Goal: Task Accomplishment & Management: Complete application form

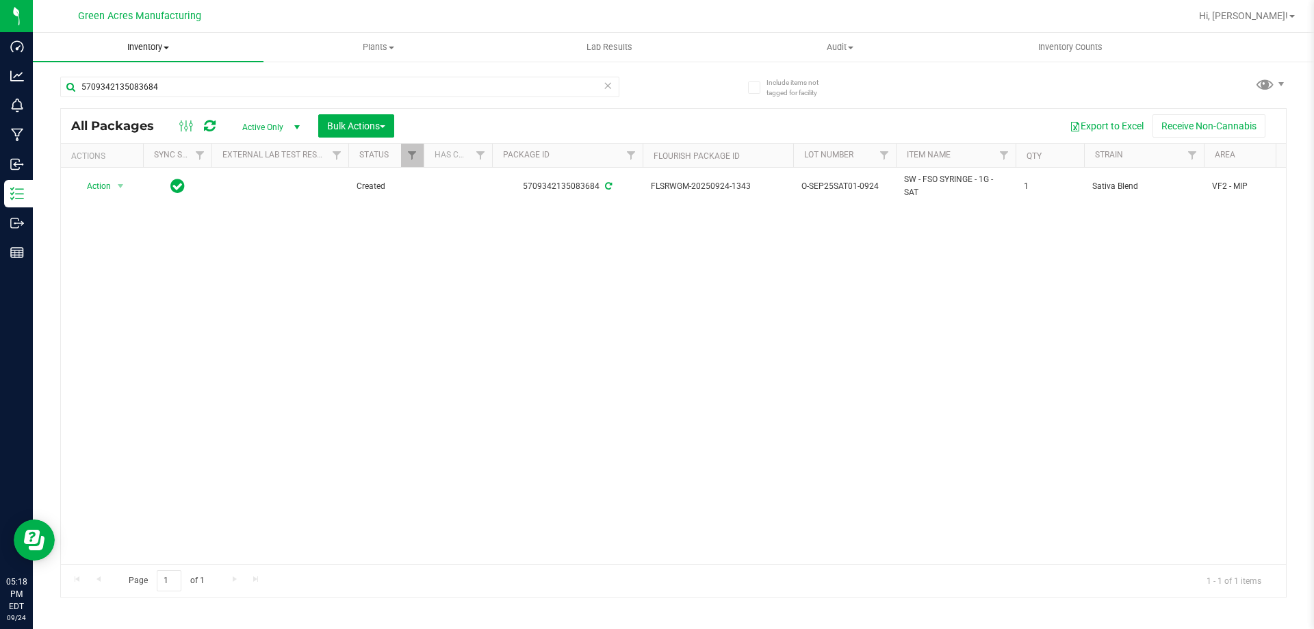
click at [161, 48] on span "Inventory" at bounding box center [148, 47] width 231 height 12
click at [156, 159] on li "From bill of materials" at bounding box center [148, 165] width 231 height 16
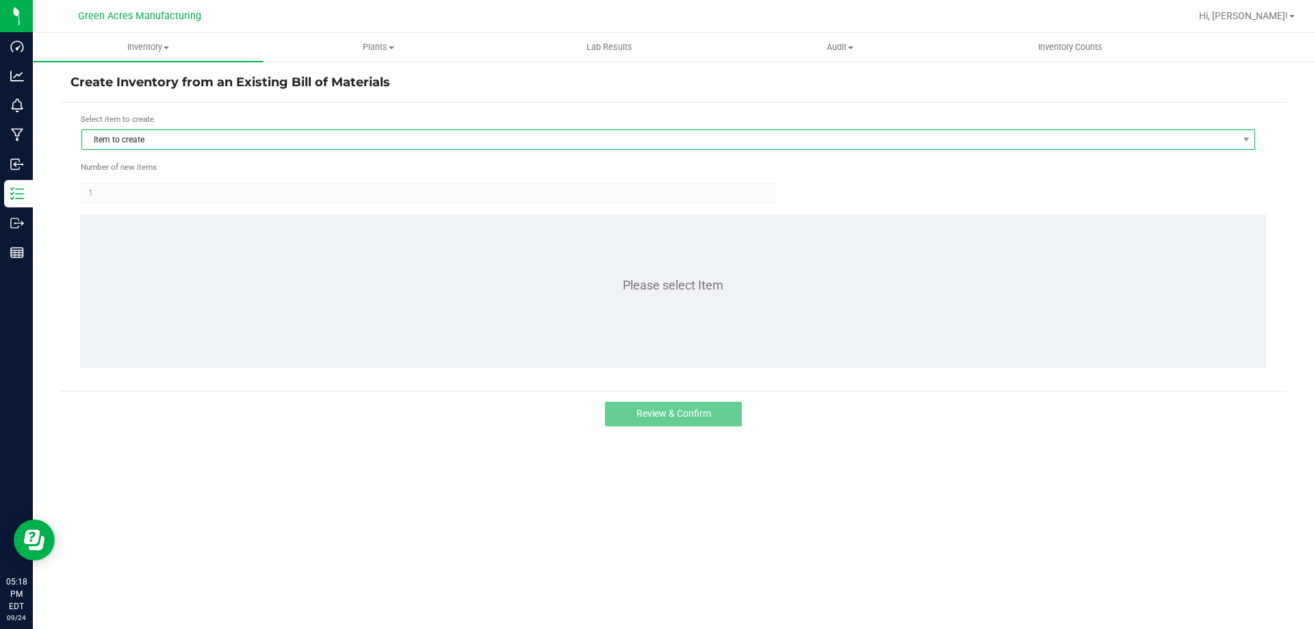
click at [229, 142] on span "Item to create" at bounding box center [659, 139] width 1155 height 19
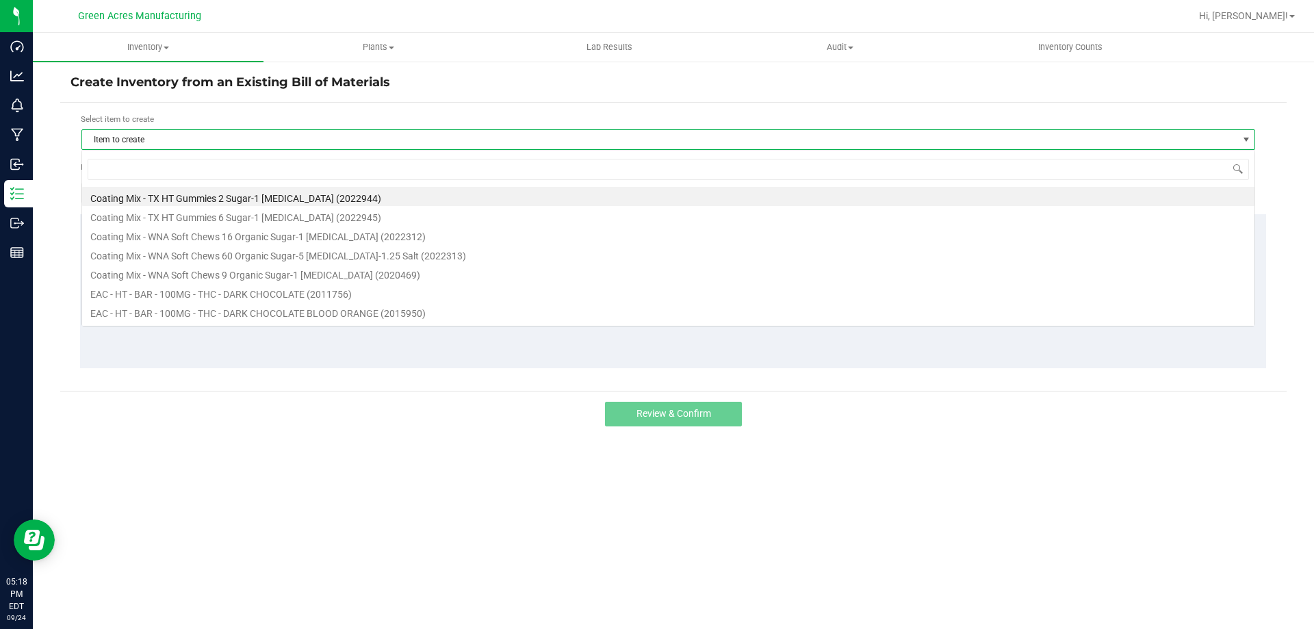
scroll to position [21, 1173]
type input "SAT"
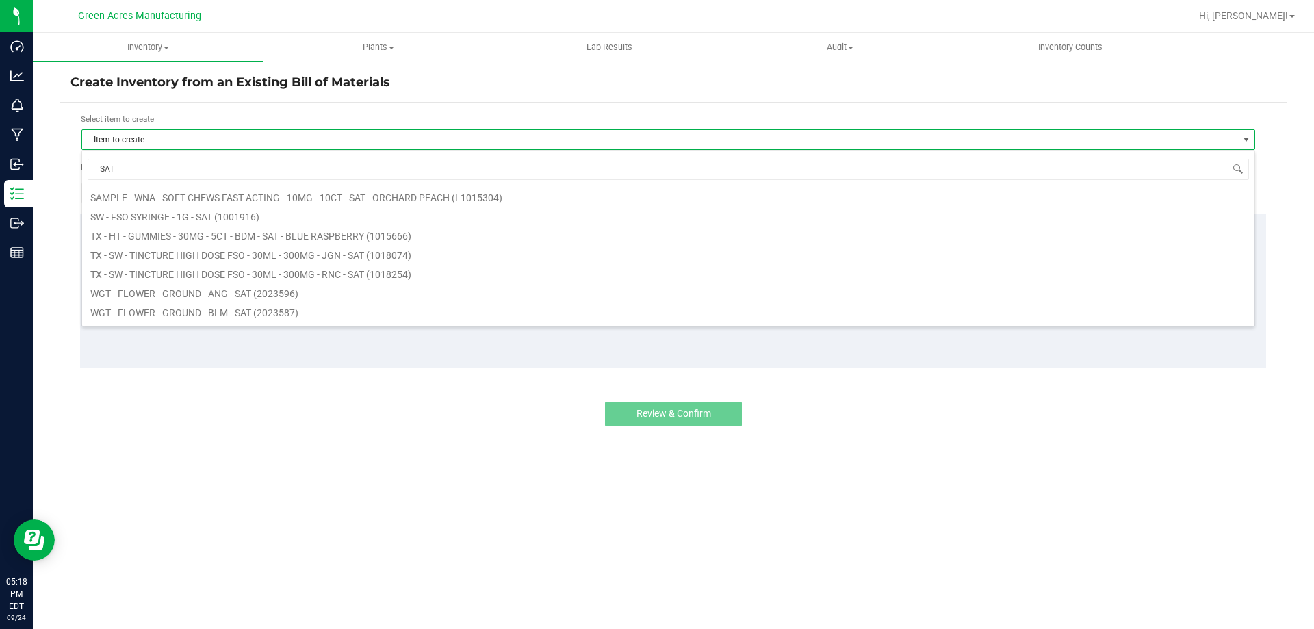
scroll to position [21280, 0]
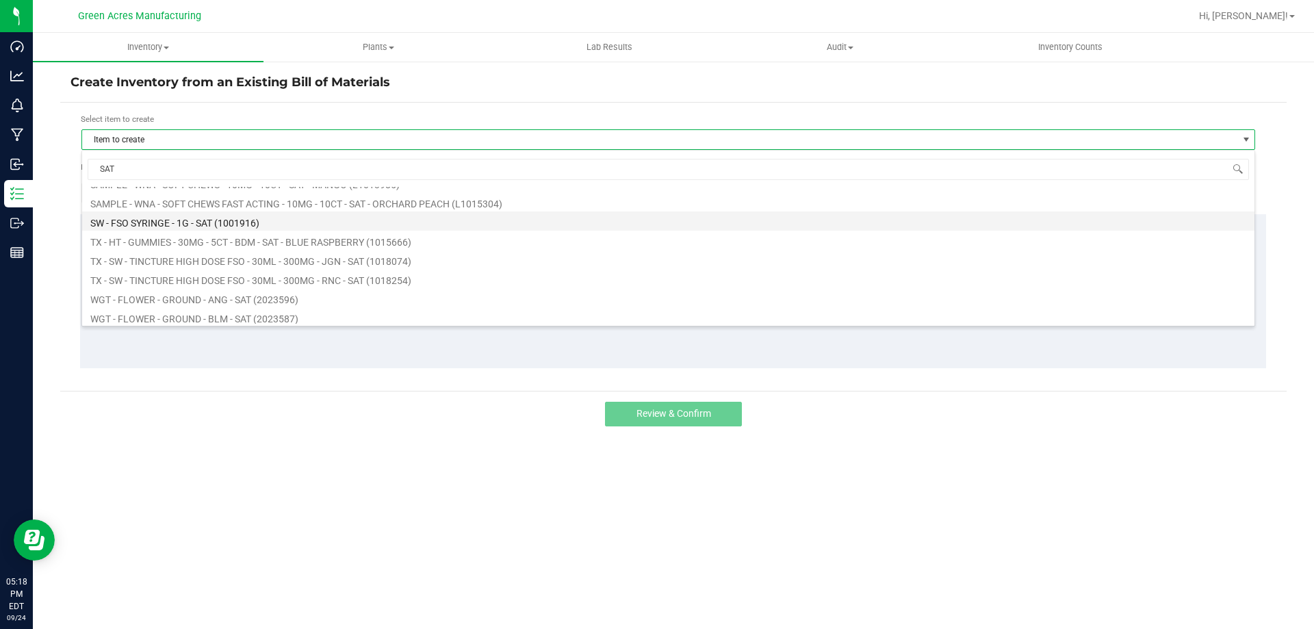
click at [157, 225] on li "SW - FSO SYRINGE - 1G - SAT (1001916)" at bounding box center [668, 220] width 1172 height 19
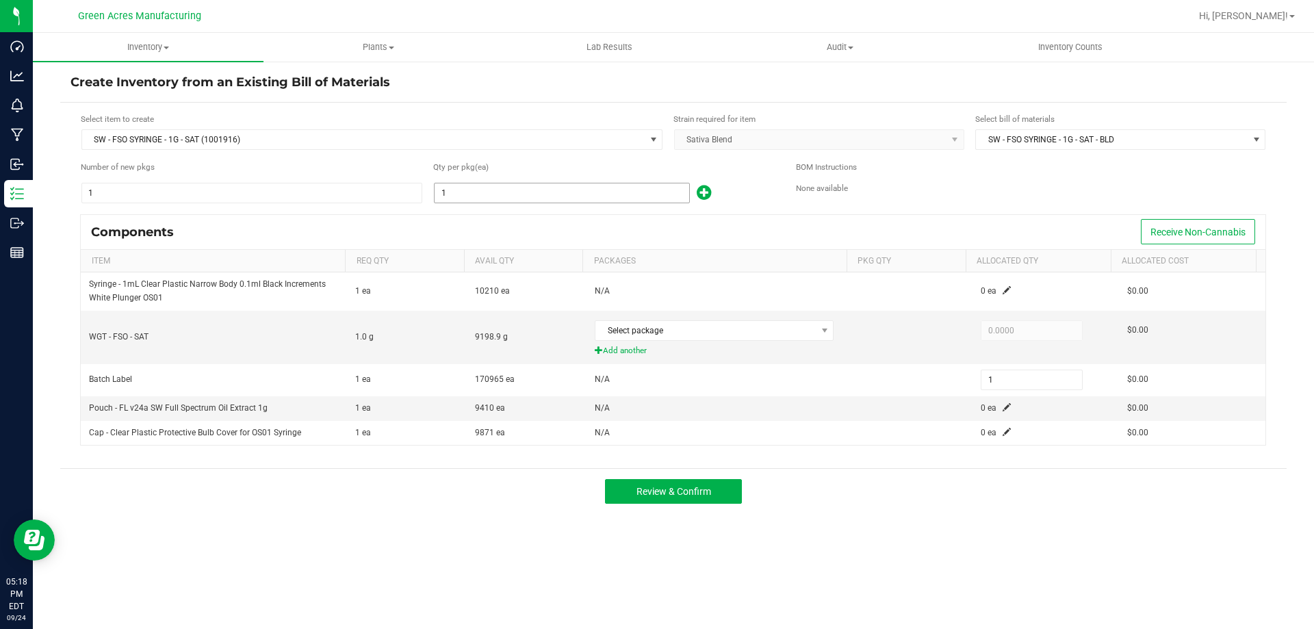
click at [435, 190] on input "1" at bounding box center [562, 192] width 255 height 19
type input "9"
type input "93"
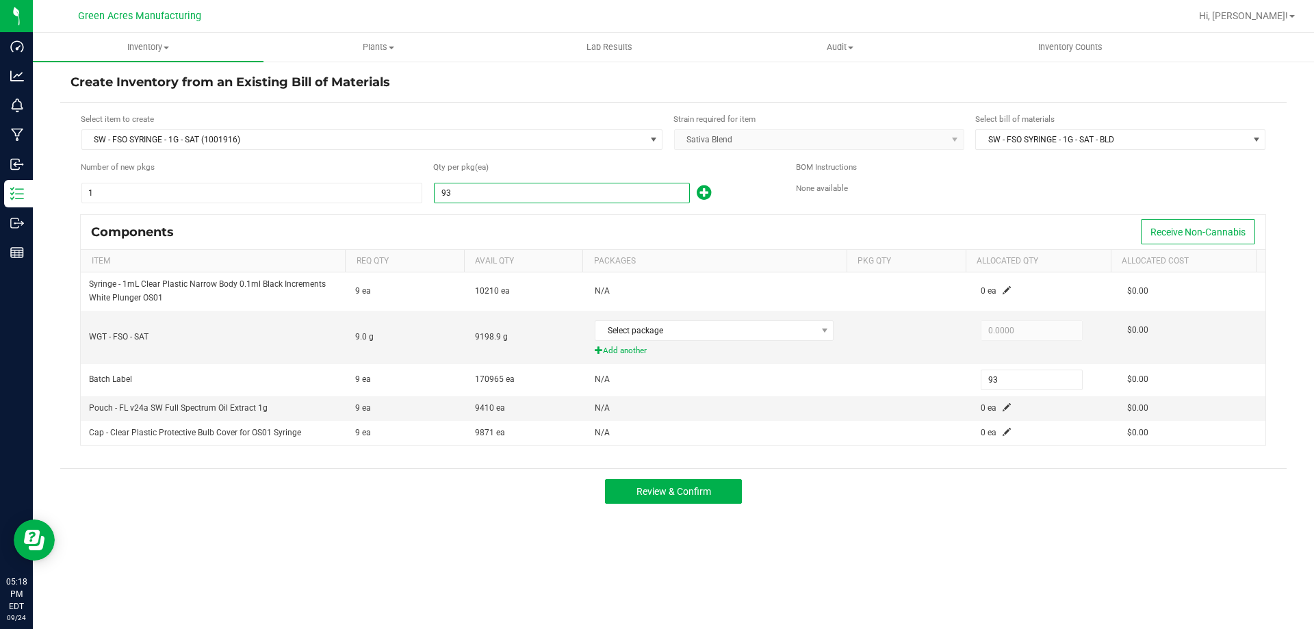
type input "936"
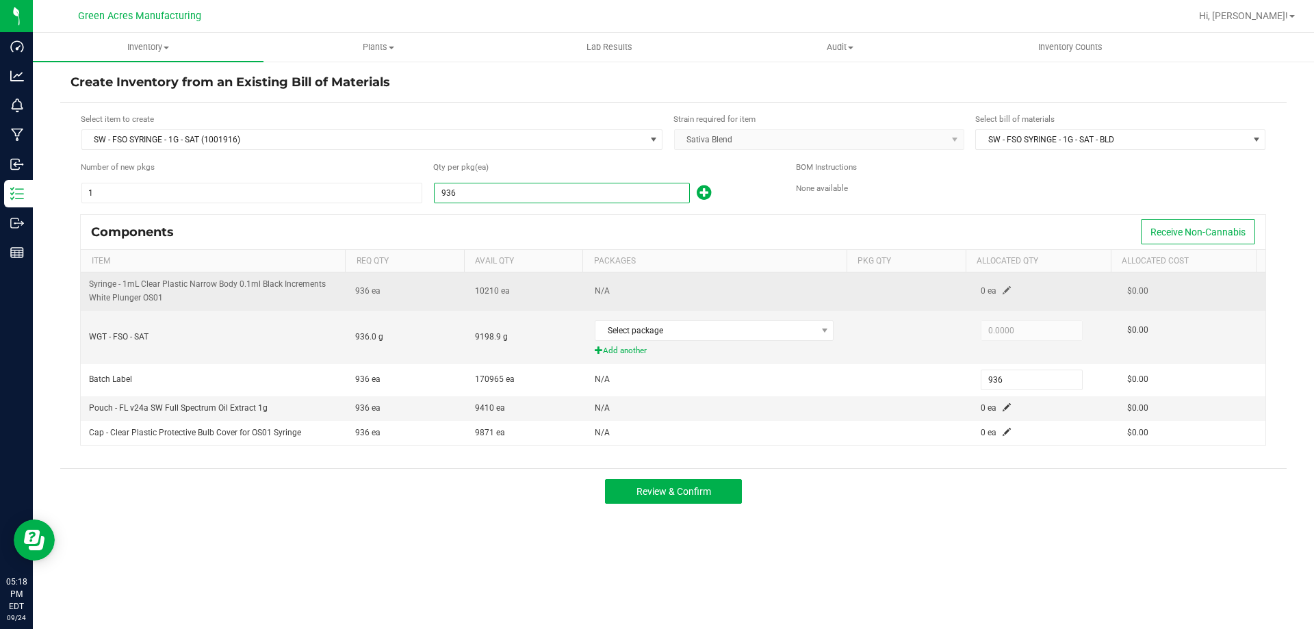
click at [991, 292] on td "0 ea" at bounding box center [1045, 291] width 146 height 38
click at [1002, 291] on span at bounding box center [1006, 290] width 8 height 8
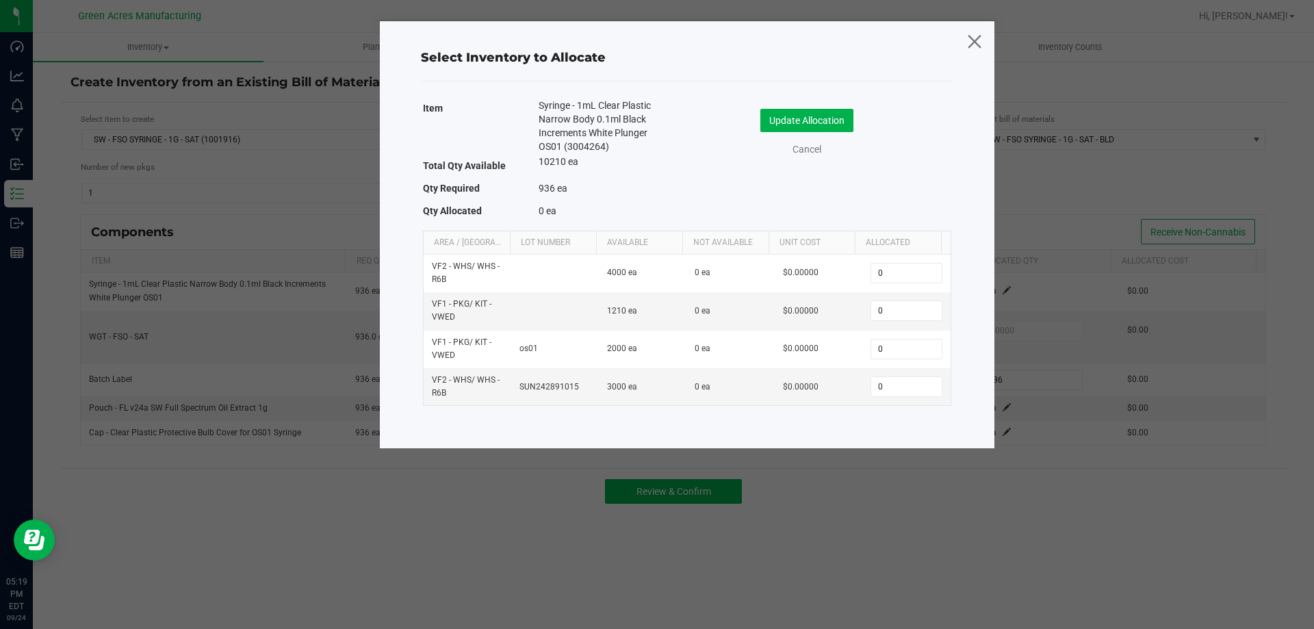
click at [973, 41] on icon at bounding box center [974, 41] width 18 height 33
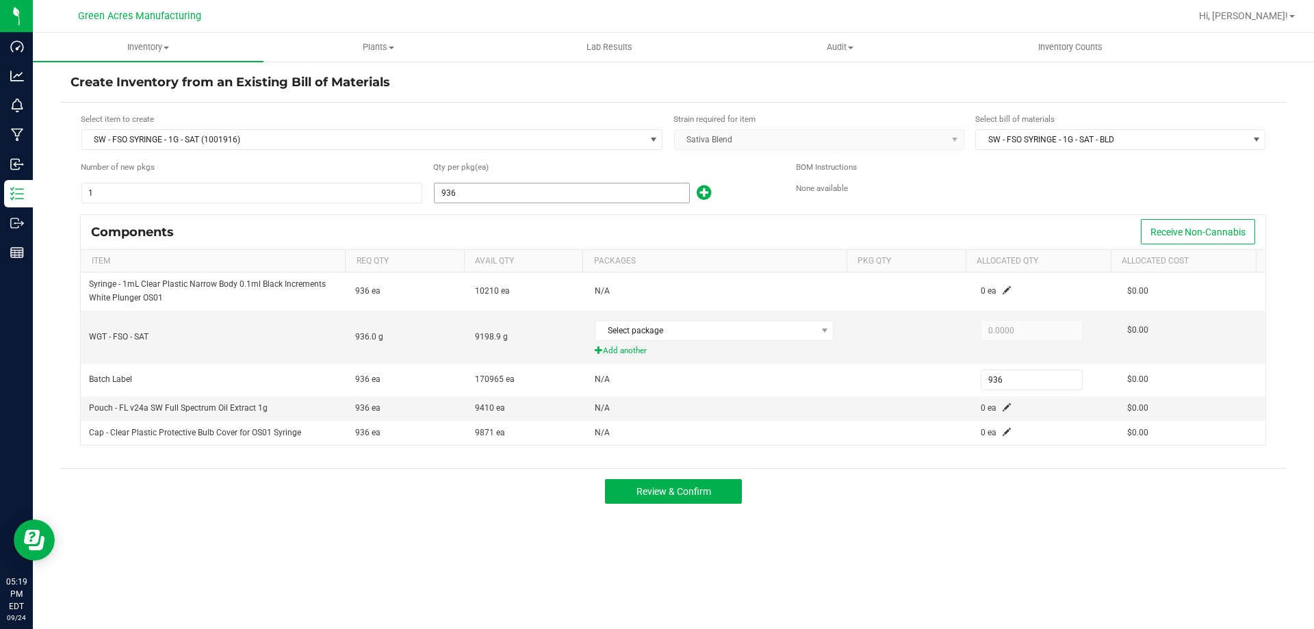
drag, startPoint x: 562, startPoint y: 205, endPoint x: 565, endPoint y: 195, distance: 10.0
click at [562, 201] on form "Select item to create SW - FSO SYRINGE - 1G - SAT (1001916) Strain required for…" at bounding box center [673, 285] width 1206 height 345
click at [571, 189] on input "936" at bounding box center [562, 192] width 255 height 19
type input "9"
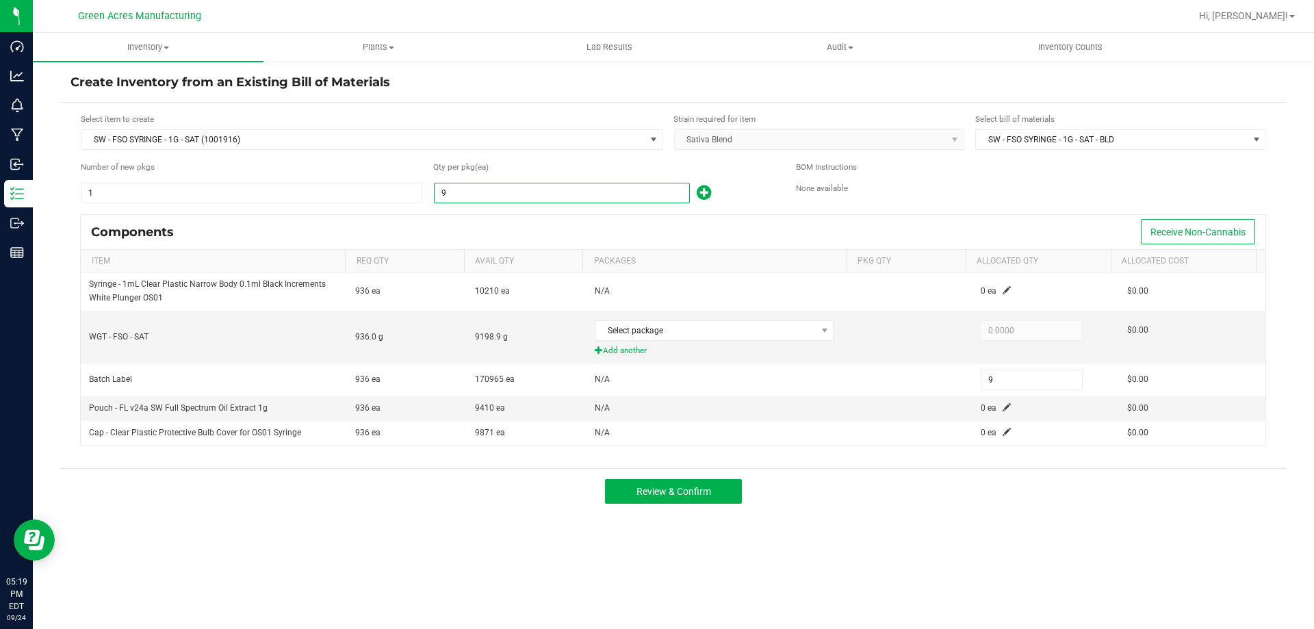
type input "99"
type input "996"
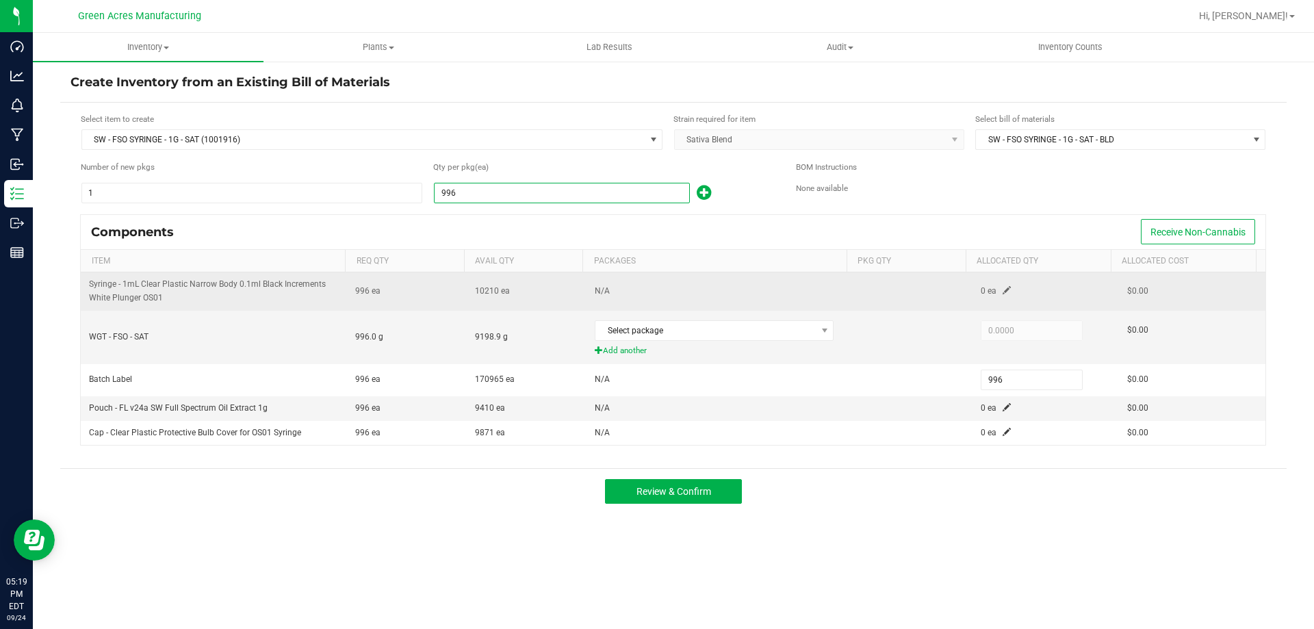
type input "996"
click at [1002, 290] on span at bounding box center [1006, 290] width 8 height 8
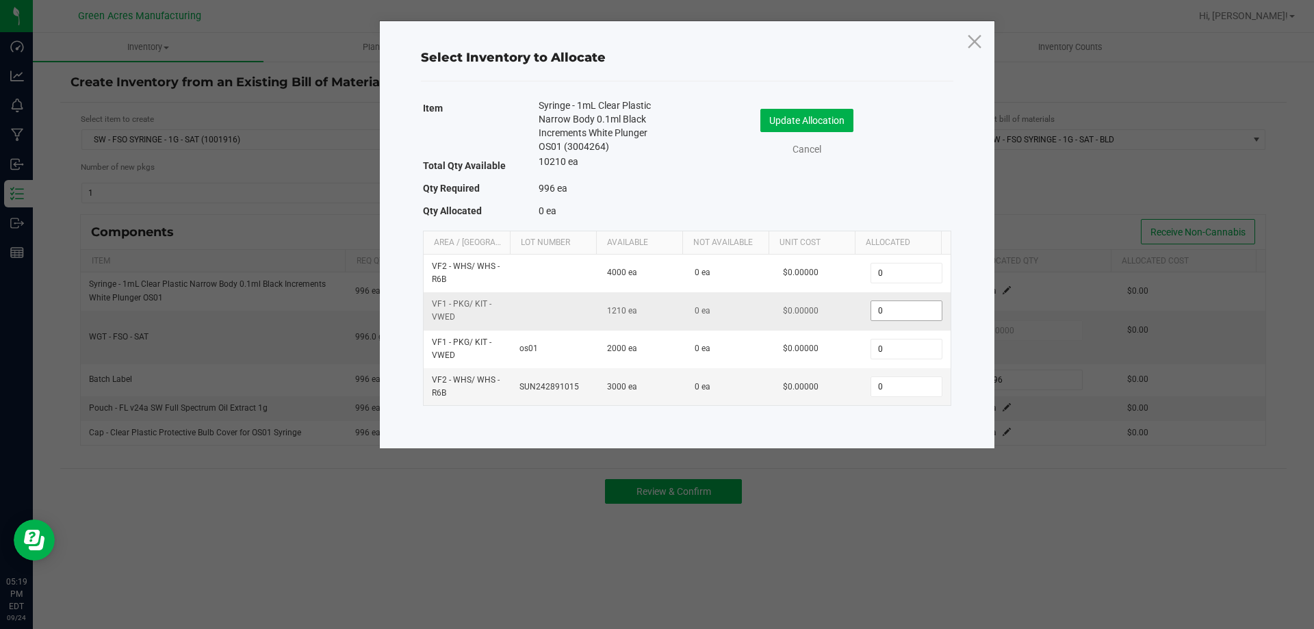
click at [890, 314] on input "0" at bounding box center [906, 310] width 70 height 19
type input "996"
click at [846, 122] on button "Update Allocation" at bounding box center [806, 120] width 93 height 23
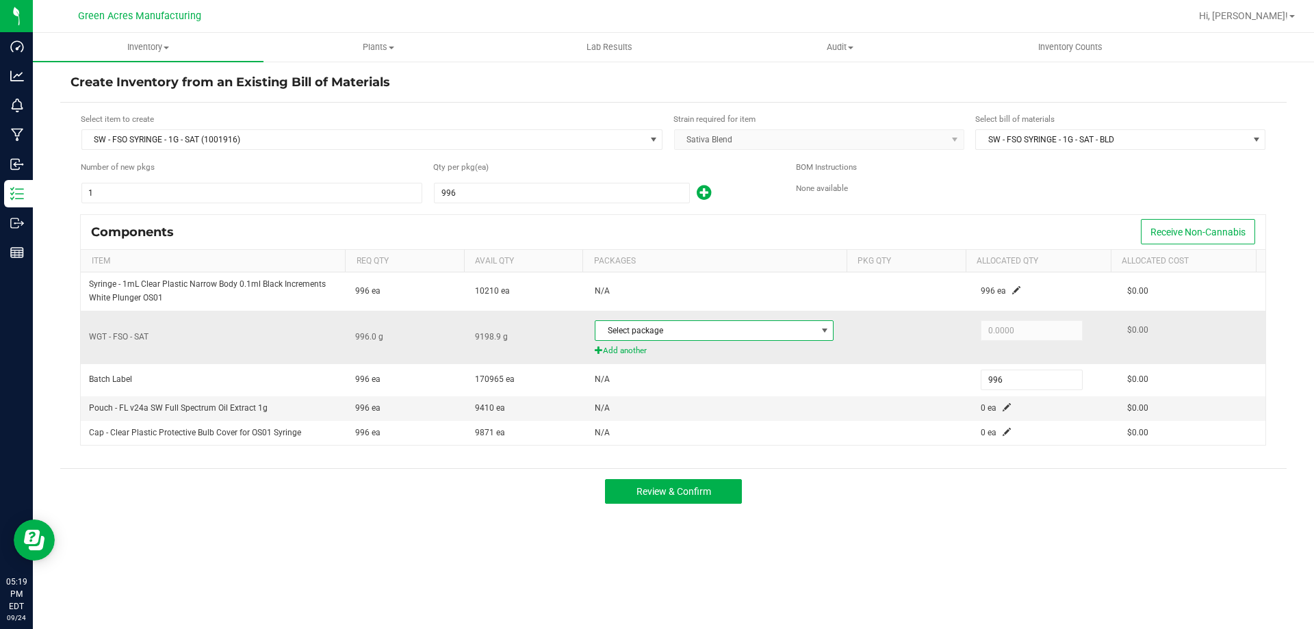
click at [819, 334] on span at bounding box center [824, 330] width 11 height 11
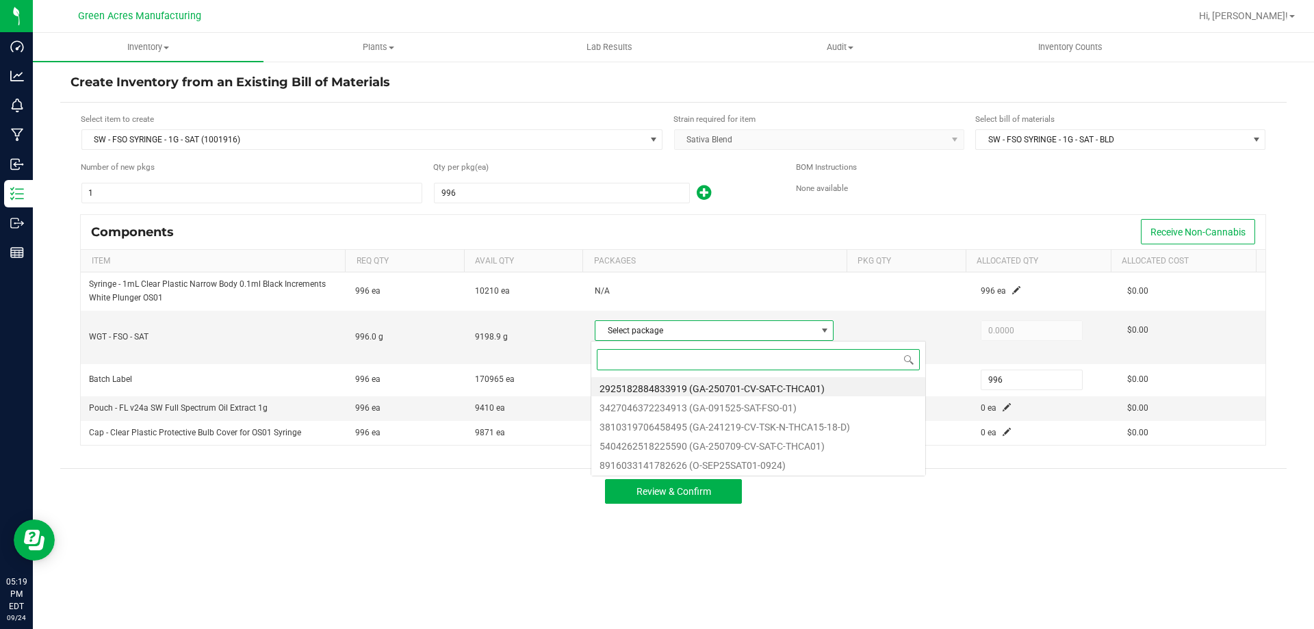
scroll to position [21, 236]
click at [772, 467] on li "8916033141782626 (O-SEP25SAT01-0924)" at bounding box center [758, 463] width 334 height 19
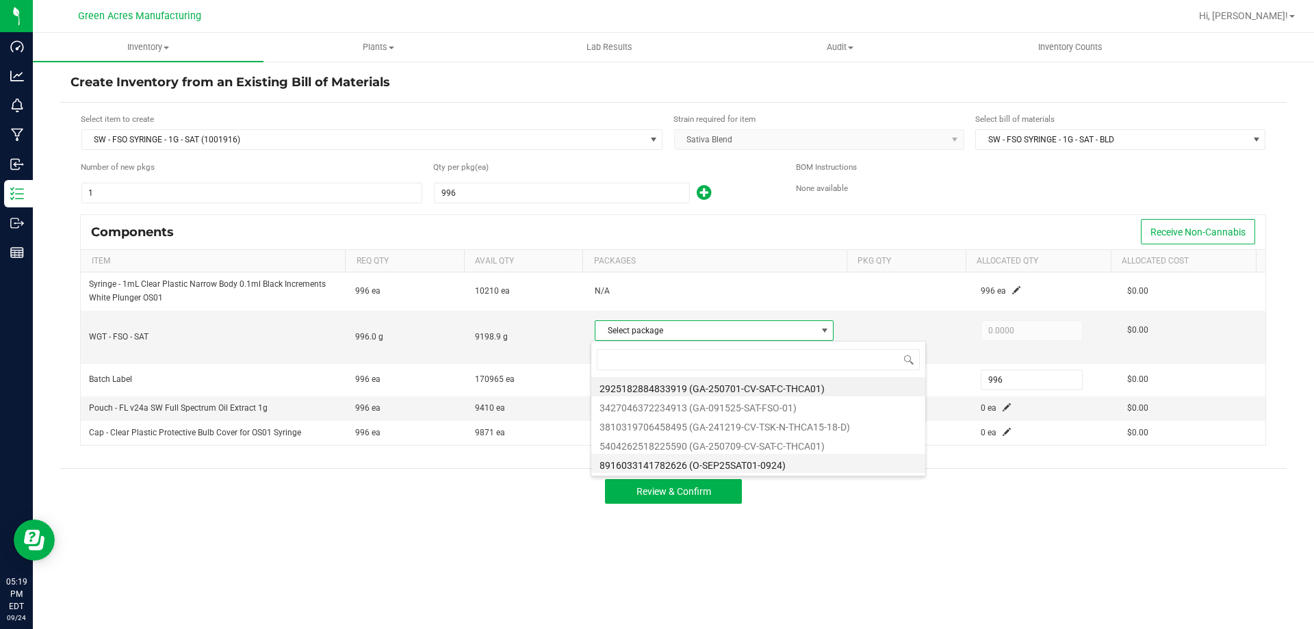
type input "996.0000"
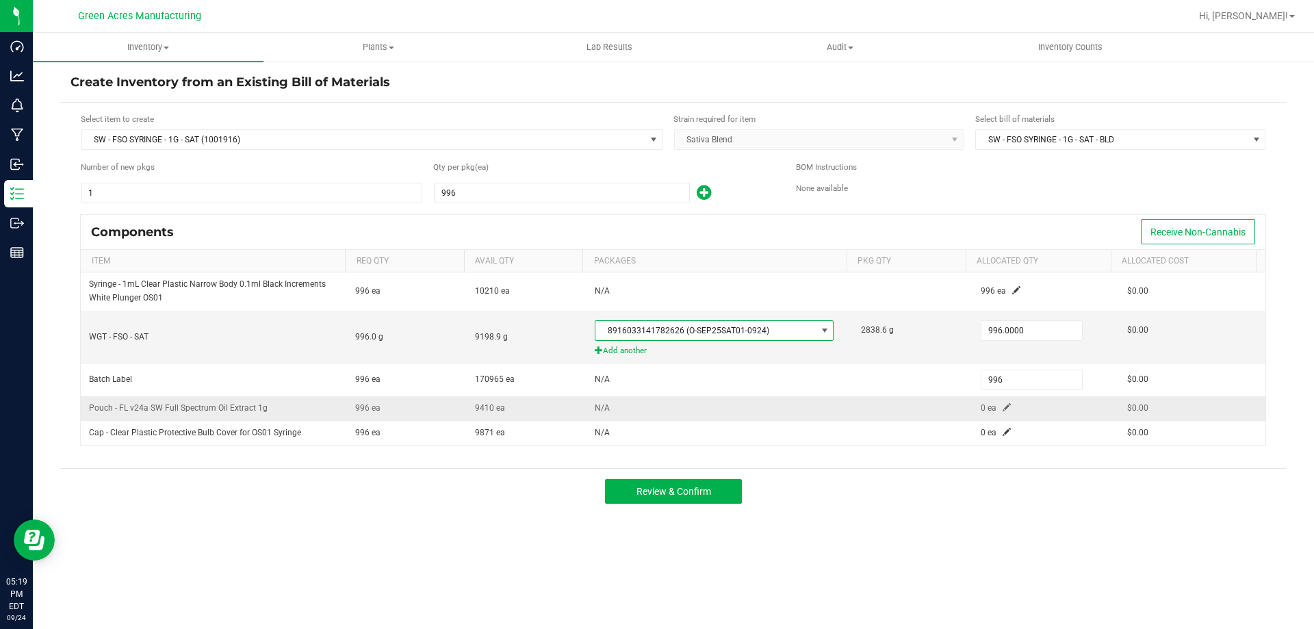
click at [1002, 407] on span at bounding box center [1006, 407] width 8 height 8
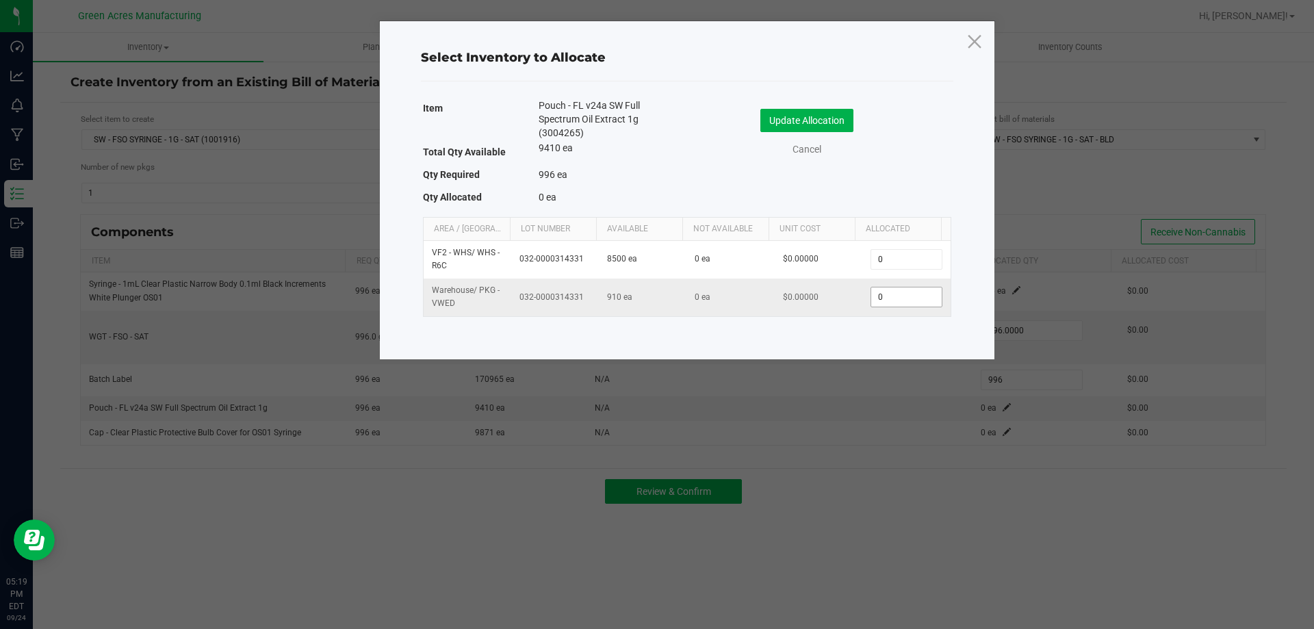
click at [914, 296] on input "0" at bounding box center [906, 296] width 70 height 19
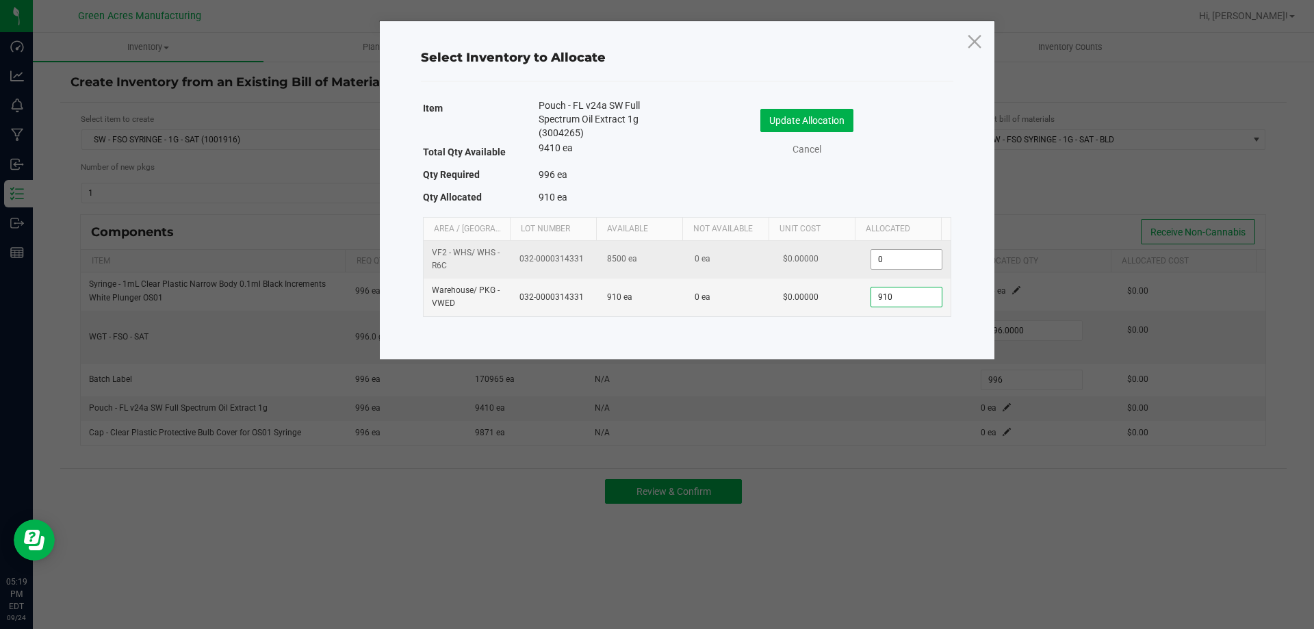
type input "910"
click at [887, 263] on input "0" at bounding box center [906, 259] width 70 height 19
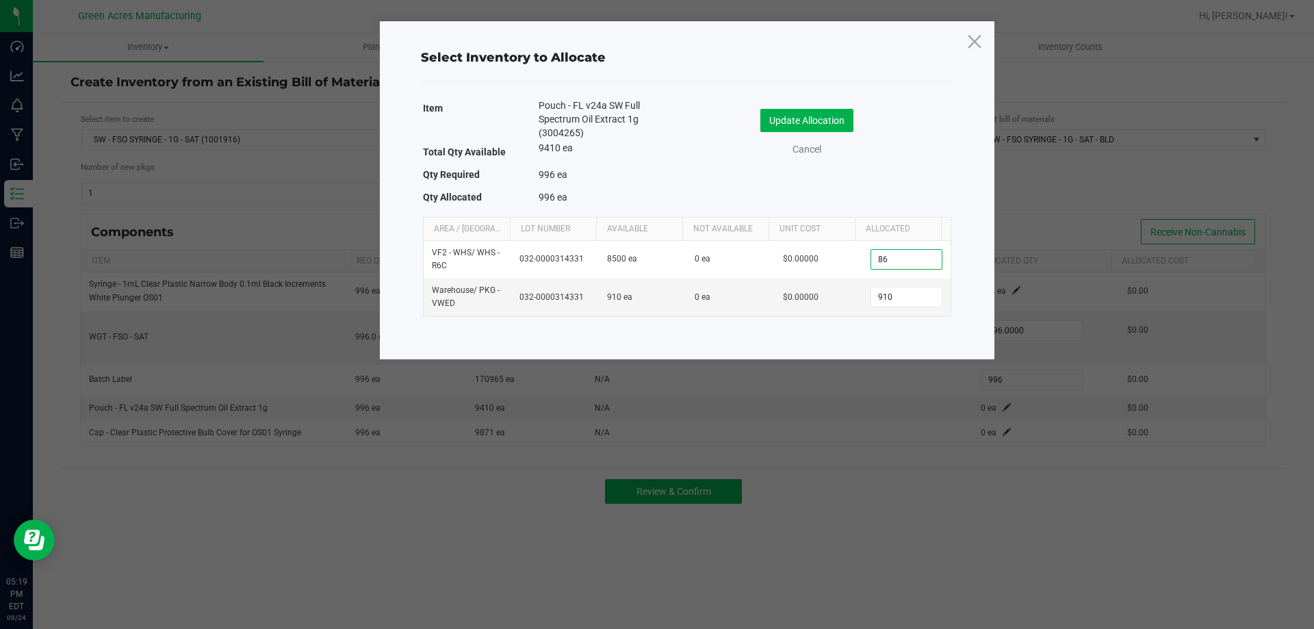
type input "86"
click at [854, 130] on div "Update Allocation" at bounding box center [807, 120] width 122 height 23
click at [850, 129] on button "Update Allocation" at bounding box center [806, 120] width 93 height 23
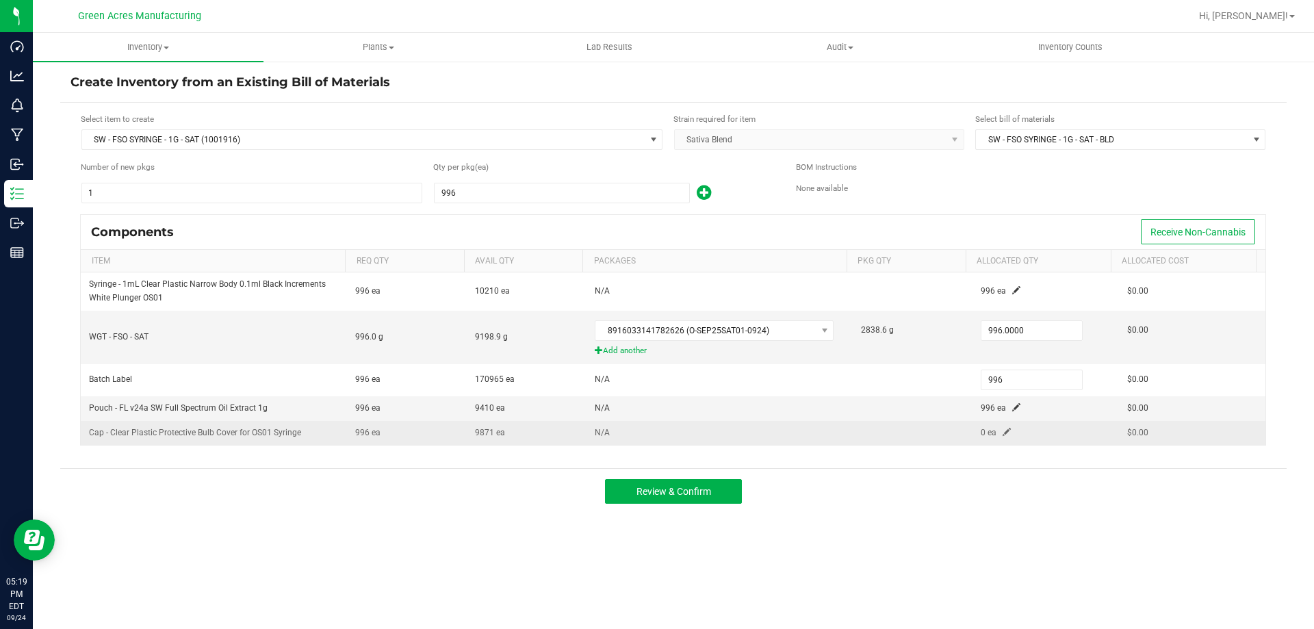
click at [1002, 432] on span at bounding box center [1006, 432] width 8 height 8
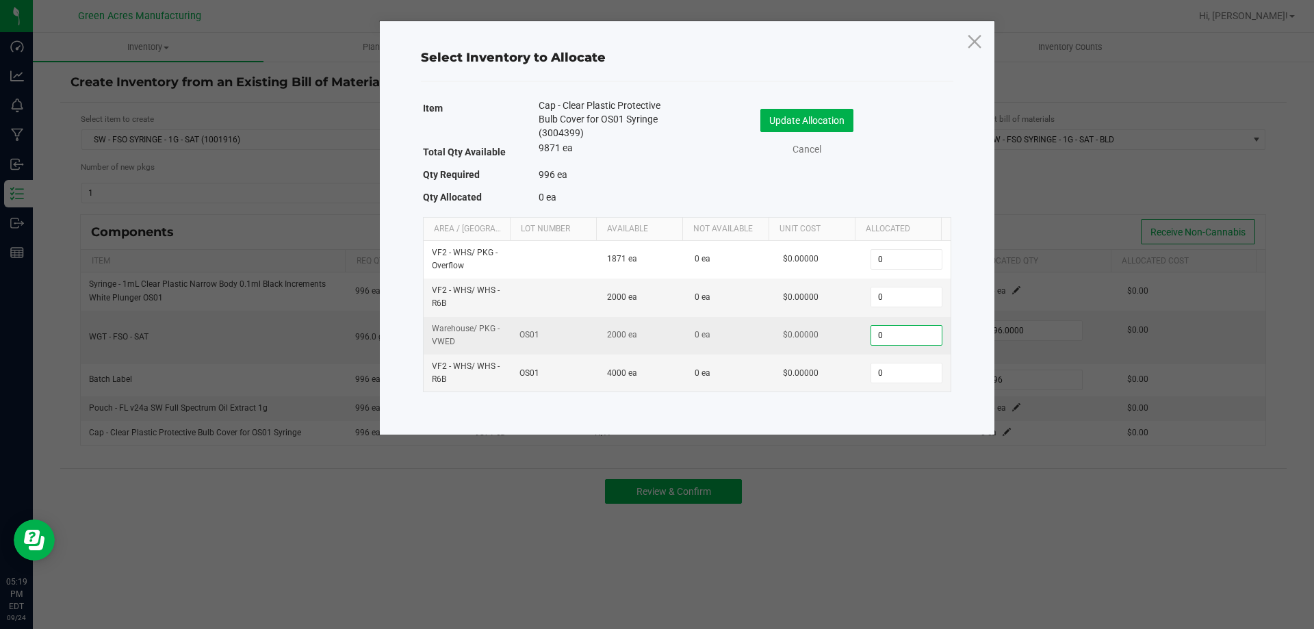
click at [882, 326] on input "0" at bounding box center [906, 335] width 70 height 19
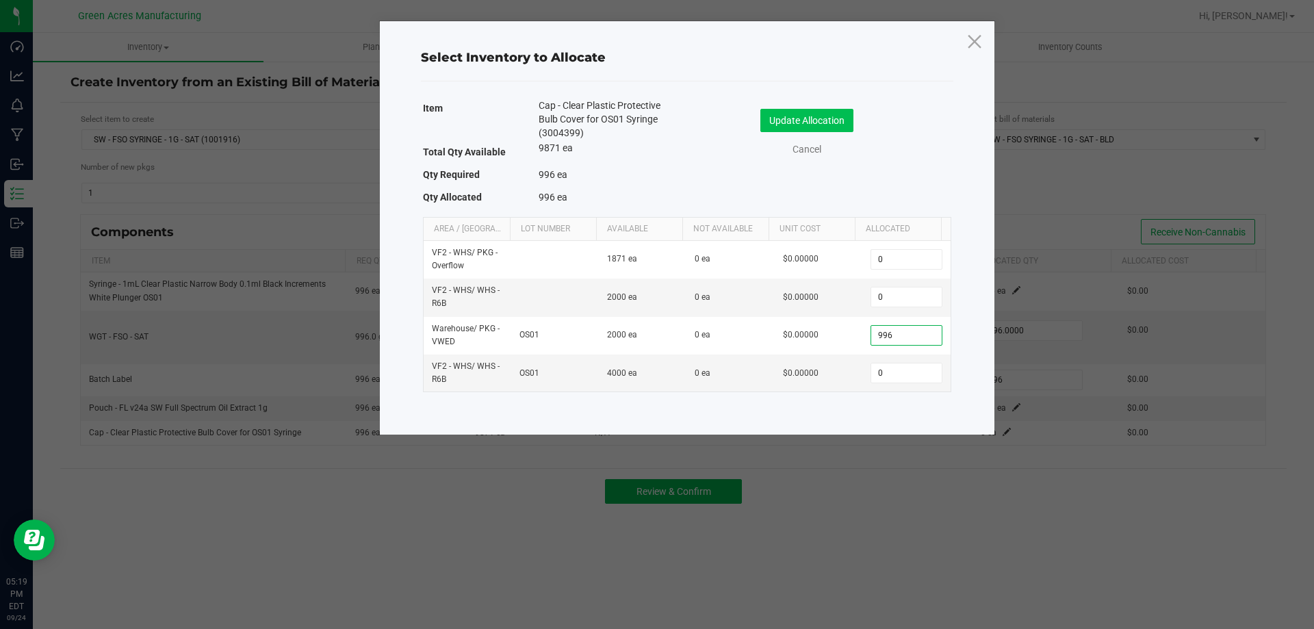
type input "996"
click at [791, 109] on button "Update Allocation" at bounding box center [806, 120] width 93 height 23
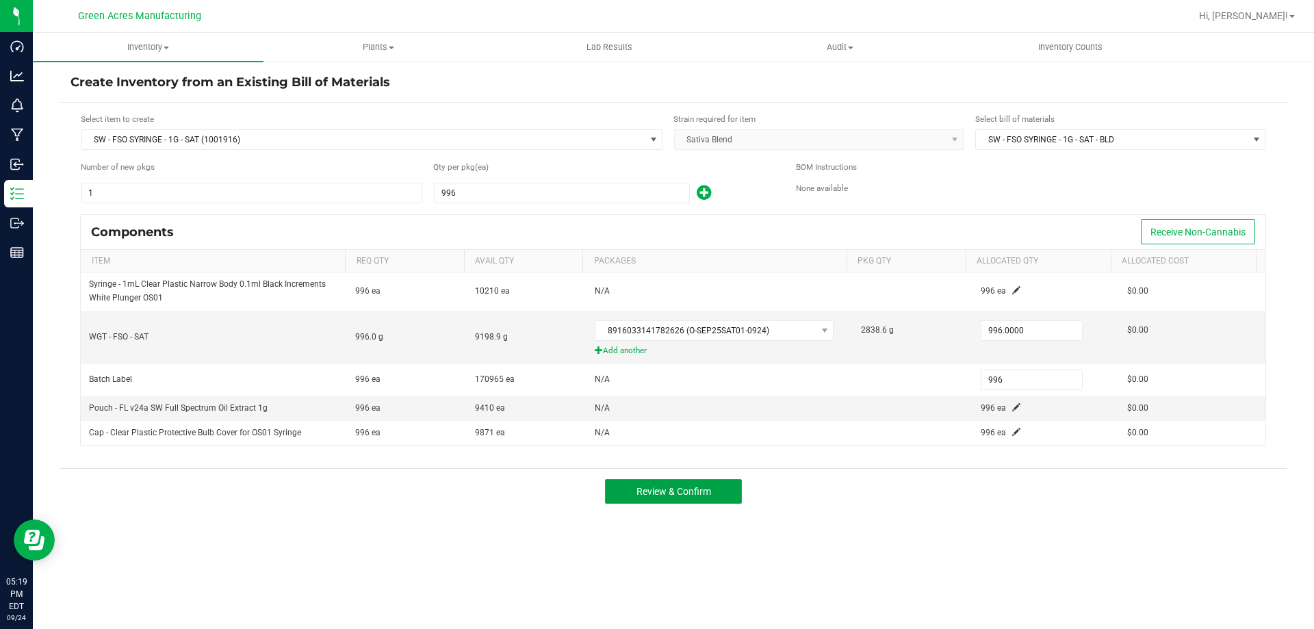
click at [693, 491] on span "Review & Confirm" at bounding box center [673, 491] width 75 height 11
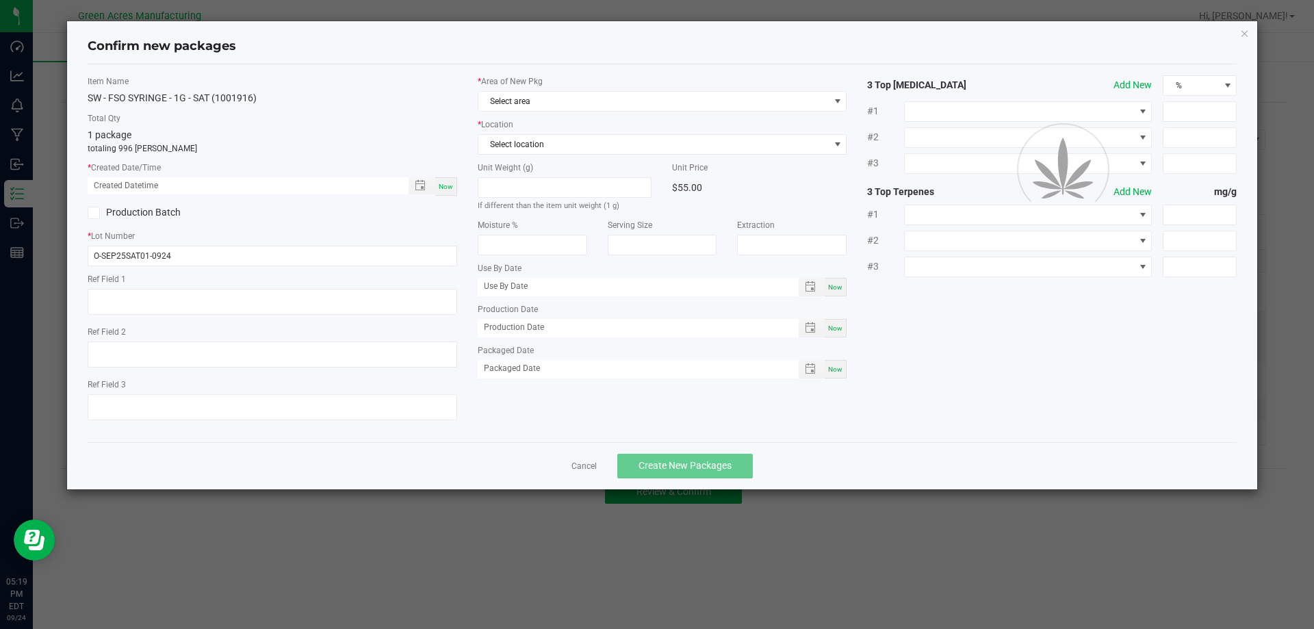
type textarea "Jar1"
type textarea "19.6%/2.65%"
type textarea ".511"
click at [443, 193] on div "Now" at bounding box center [446, 186] width 22 height 18
type input "[DATE] 05:19 PM"
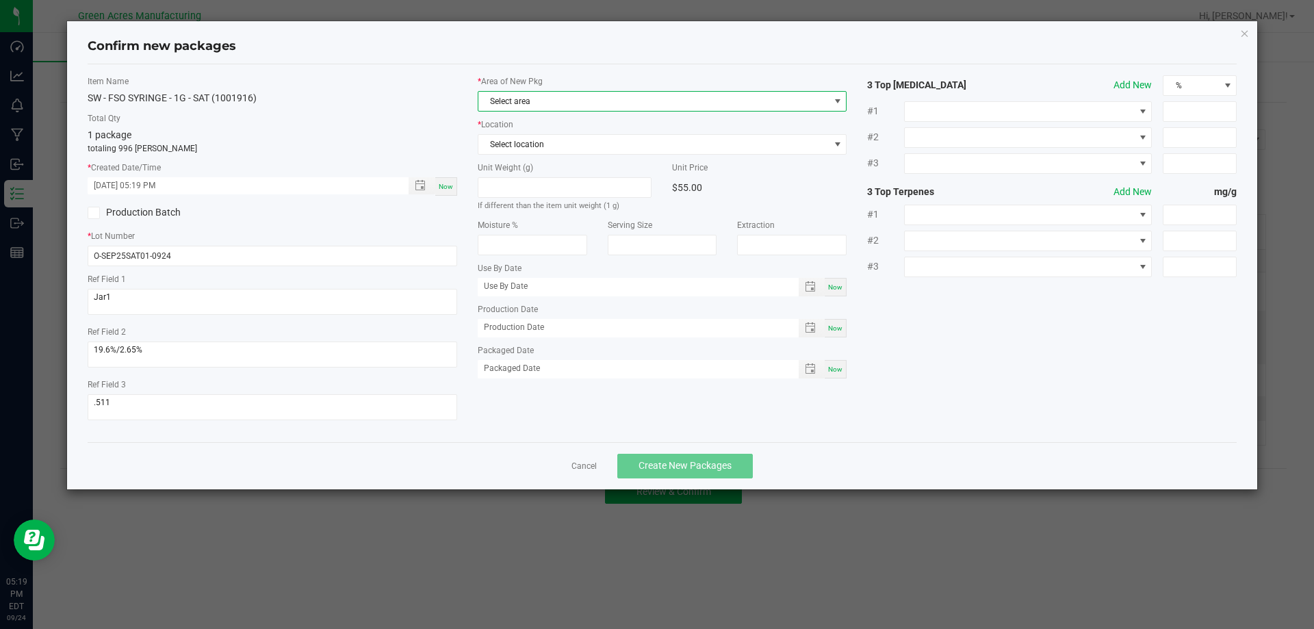
click at [534, 106] on span "Select area" at bounding box center [653, 101] width 351 height 19
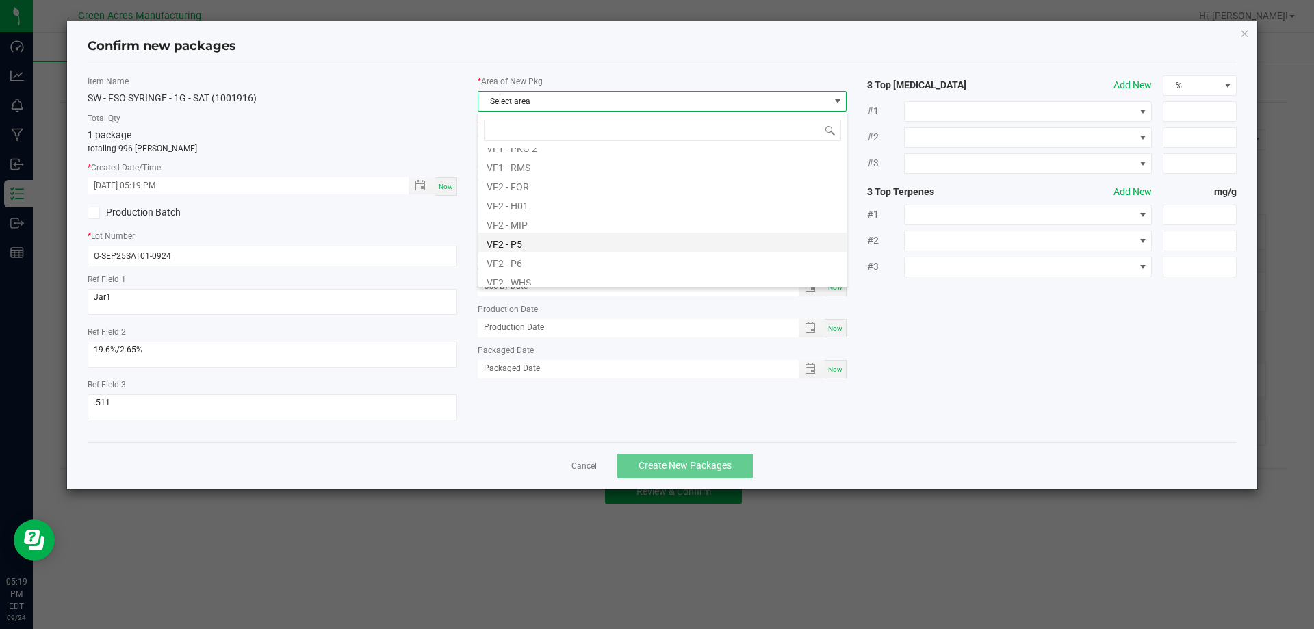
scroll to position [619, 0]
click at [529, 266] on li "VF2 - MIP" at bounding box center [662, 266] width 368 height 19
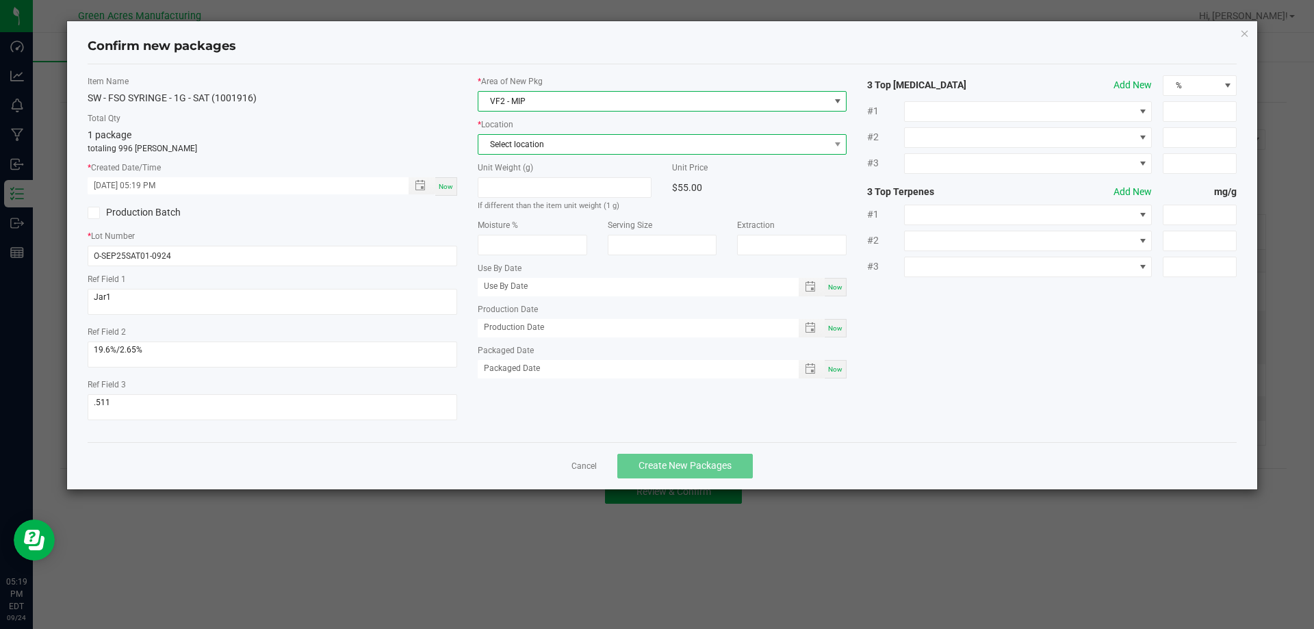
click at [565, 150] on span "Select location" at bounding box center [653, 144] width 351 height 19
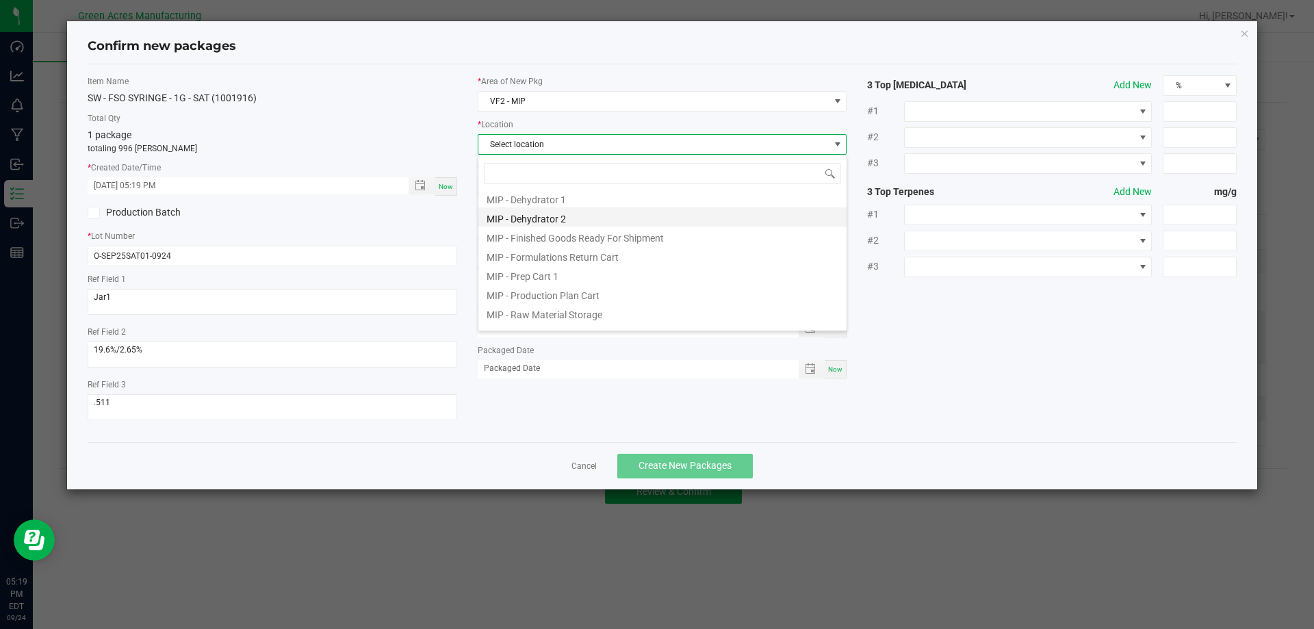
scroll to position [112, 0]
click at [590, 263] on li "MIP - Production Plan Cart" at bounding box center [662, 260] width 368 height 19
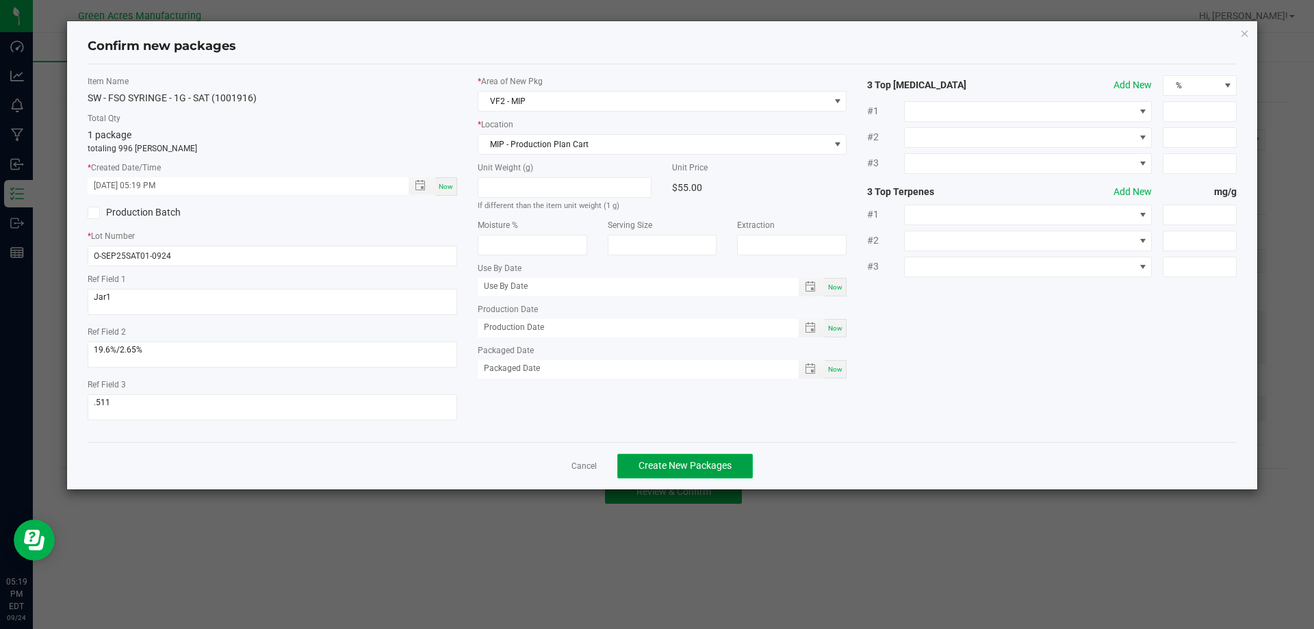
click at [684, 460] on span "Create New Packages" at bounding box center [684, 465] width 93 height 11
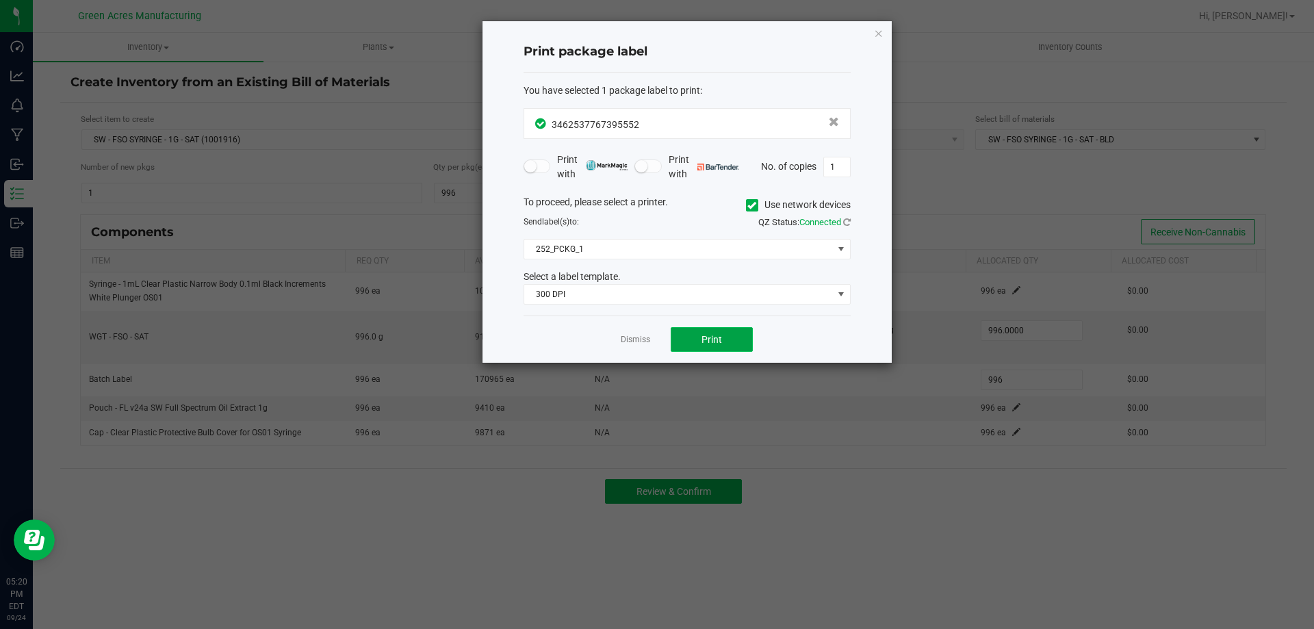
click at [703, 332] on button "Print" at bounding box center [712, 339] width 82 height 25
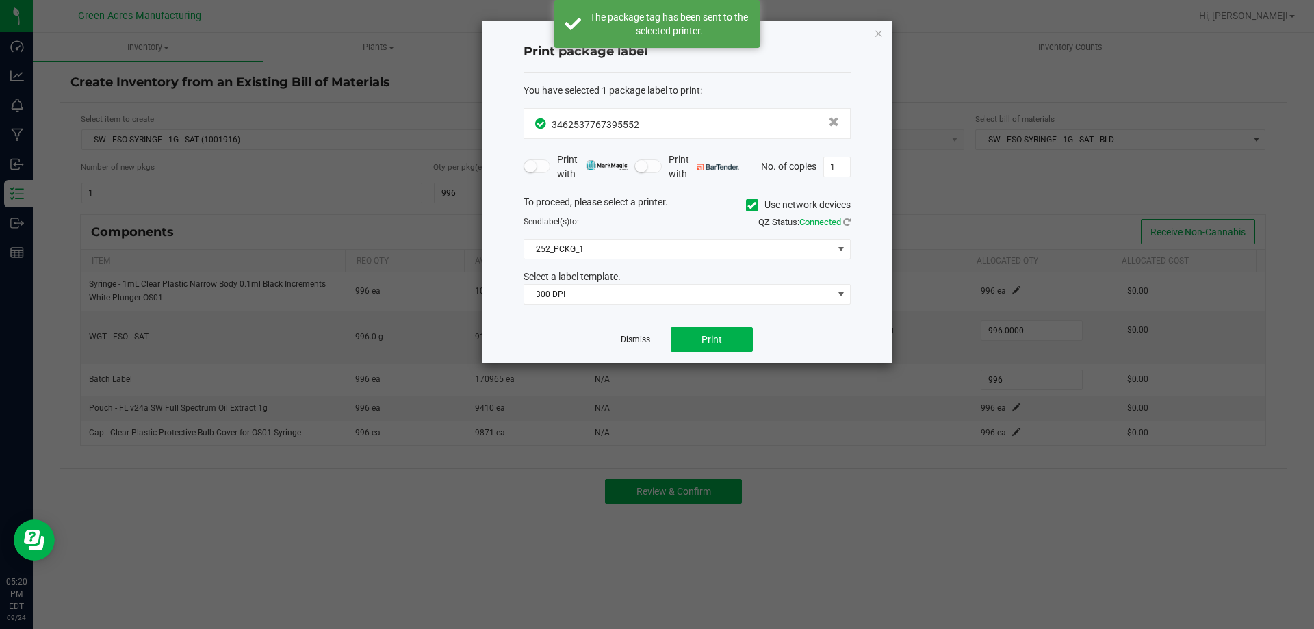
click at [641, 338] on link "Dismiss" at bounding box center [635, 340] width 29 height 12
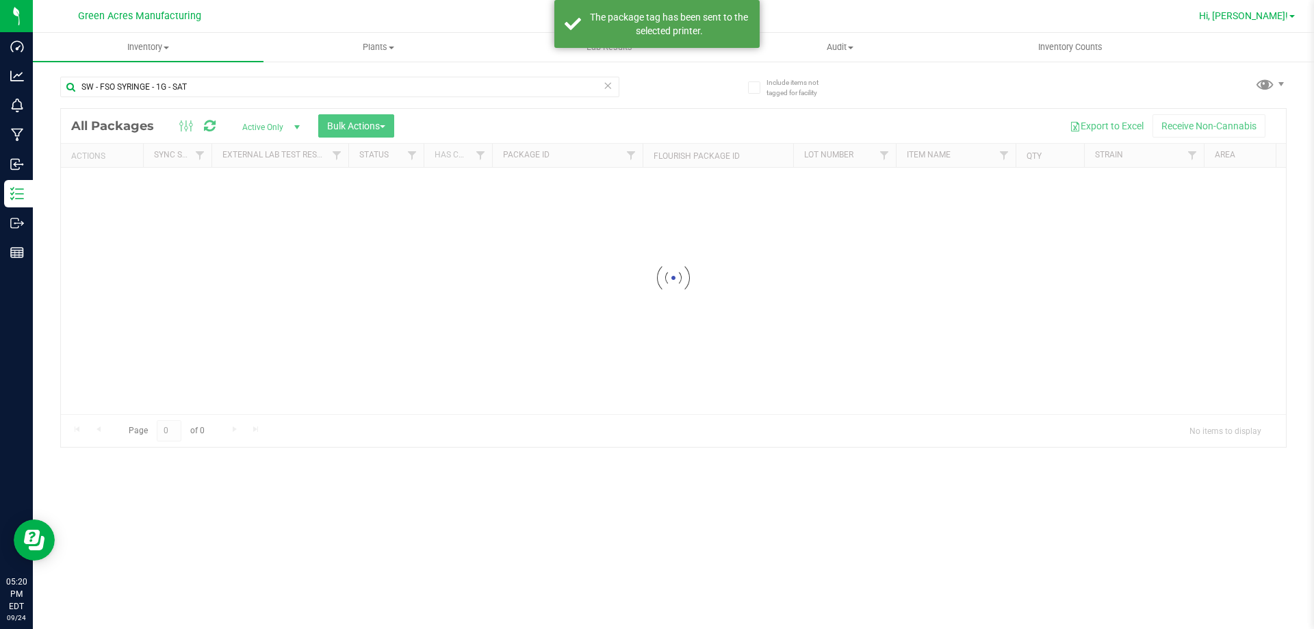
click at [1231, 15] on link "Hi, [PERSON_NAME]!" at bounding box center [1246, 16] width 107 height 14
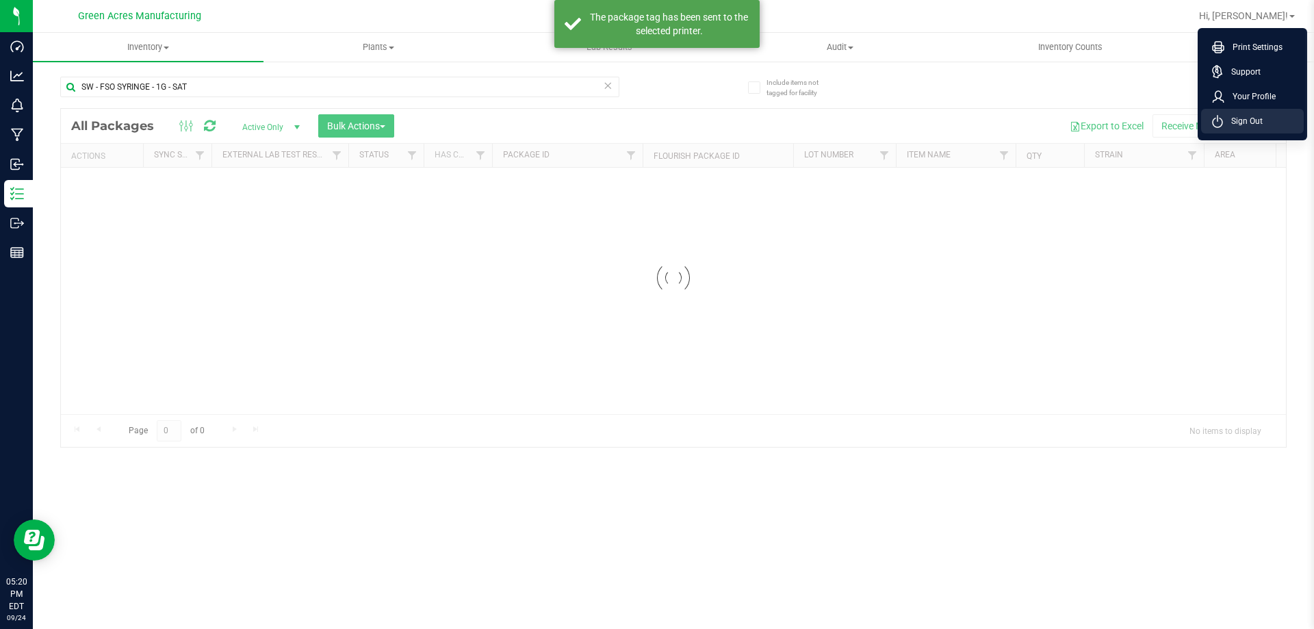
click at [1258, 118] on span "Sign Out" at bounding box center [1243, 121] width 40 height 14
